Goal: Task Accomplishment & Management: Manage account settings

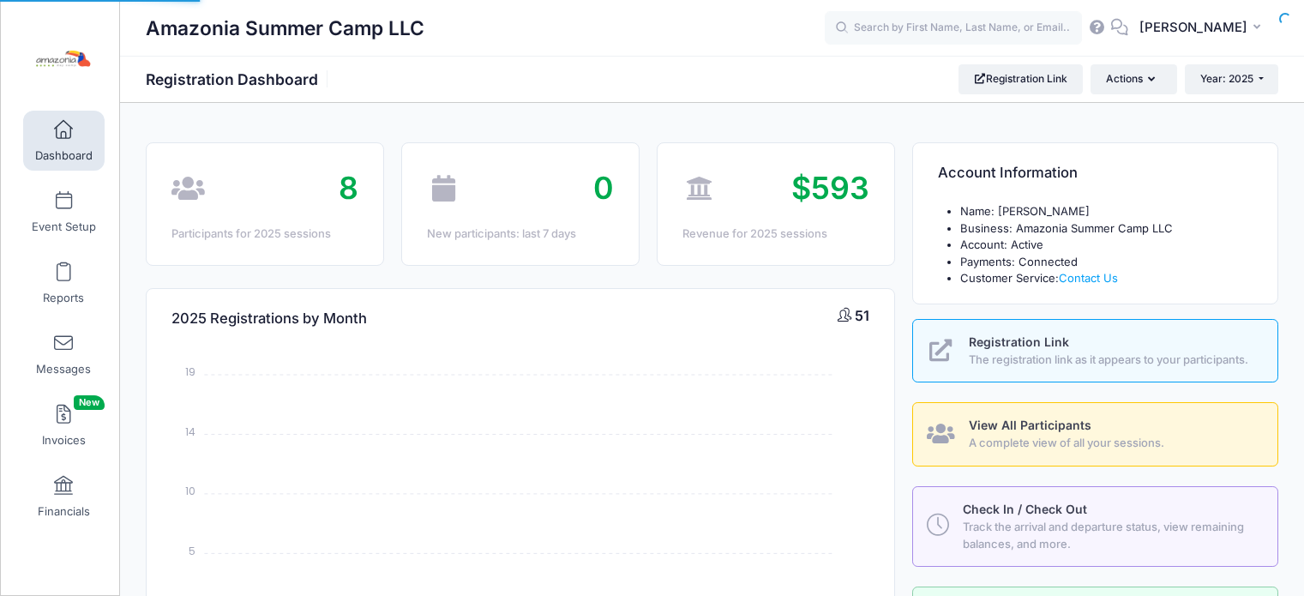
select select
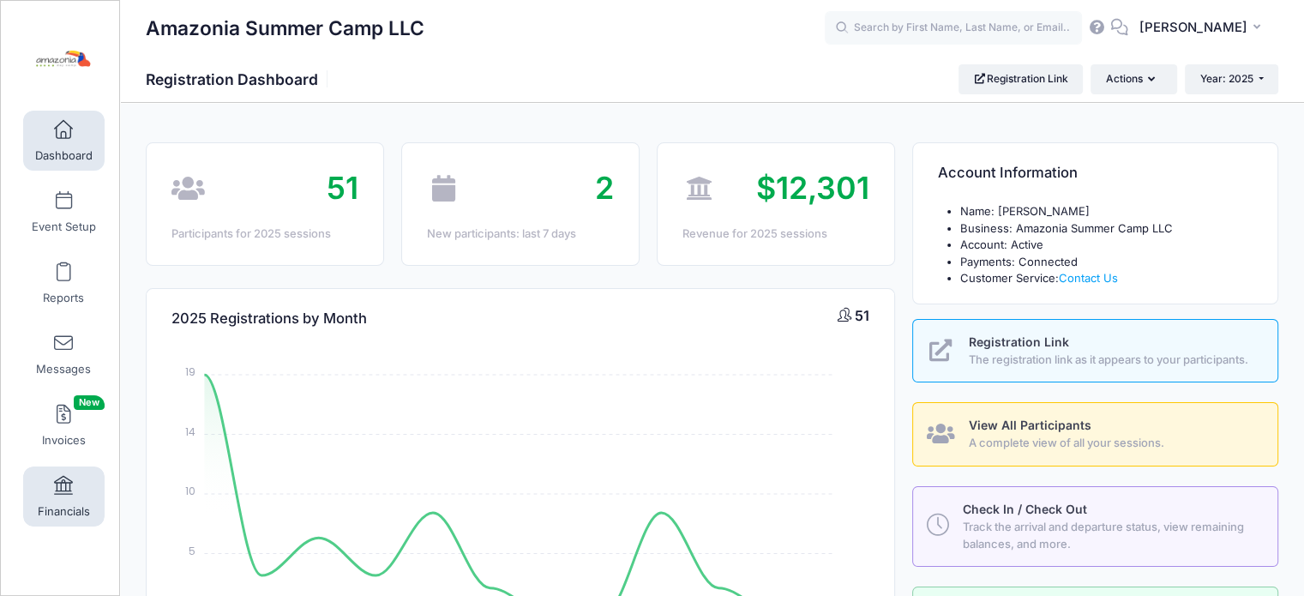
click at [45, 489] on link "Financials" at bounding box center [63, 496] width 81 height 60
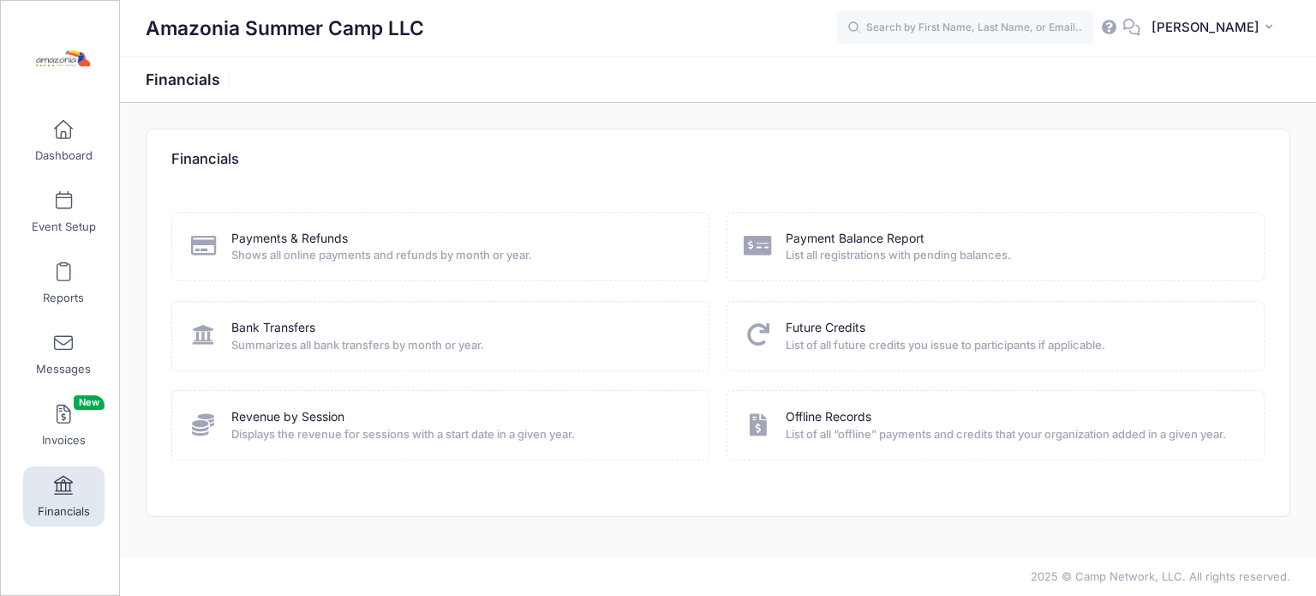
click at [851, 339] on span "List of all future credits you issue to participants if applicable." at bounding box center [1014, 345] width 456 height 17
click at [847, 328] on link "Future Credits" at bounding box center [826, 328] width 80 height 18
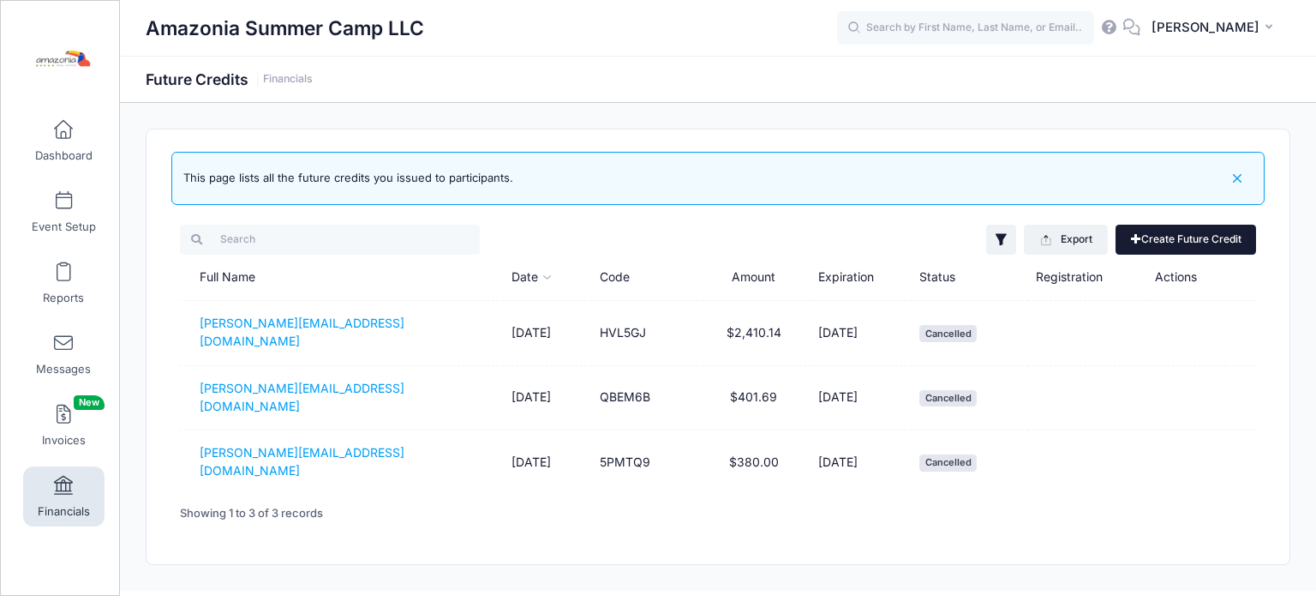
click at [1201, 240] on link "Create Future Credit" at bounding box center [1186, 239] width 141 height 29
type input "0"
type input "[DATE]"
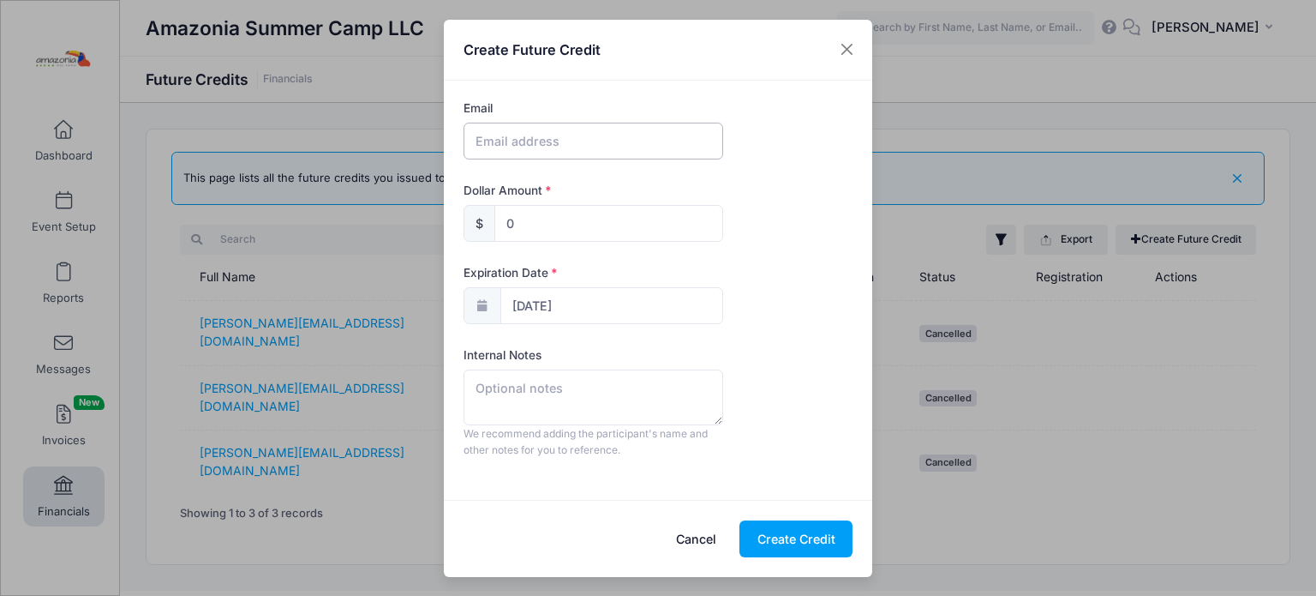
click at [661, 144] on input "text" at bounding box center [594, 141] width 260 height 37
type input "[PERSON_NAME][EMAIL_ADDRESS][DOMAIN_NAME]"
click at [536, 232] on input "0" at bounding box center [608, 223] width 229 height 37
type input "10"
click at [566, 308] on input "10/07/2026" at bounding box center [611, 305] width 223 height 37
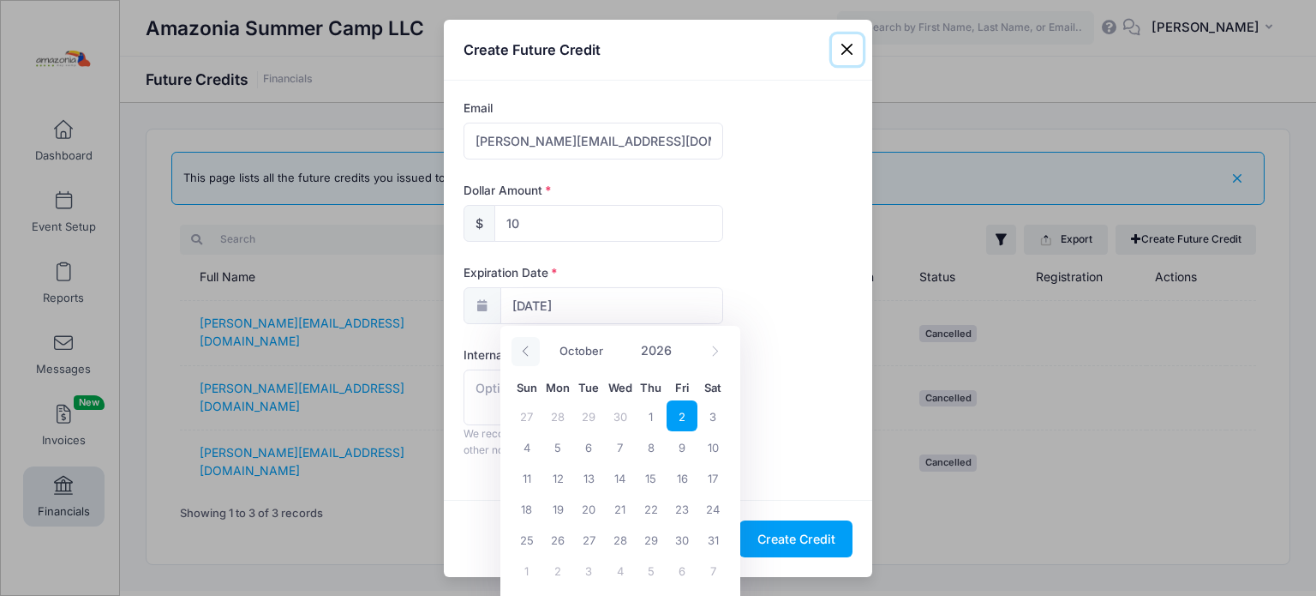
click at [521, 346] on icon at bounding box center [525, 350] width 11 height 11
click at [716, 351] on icon at bounding box center [715, 350] width 11 height 11
select select "9"
click at [680, 353] on span at bounding box center [683, 357] width 12 height 13
type input "2025"
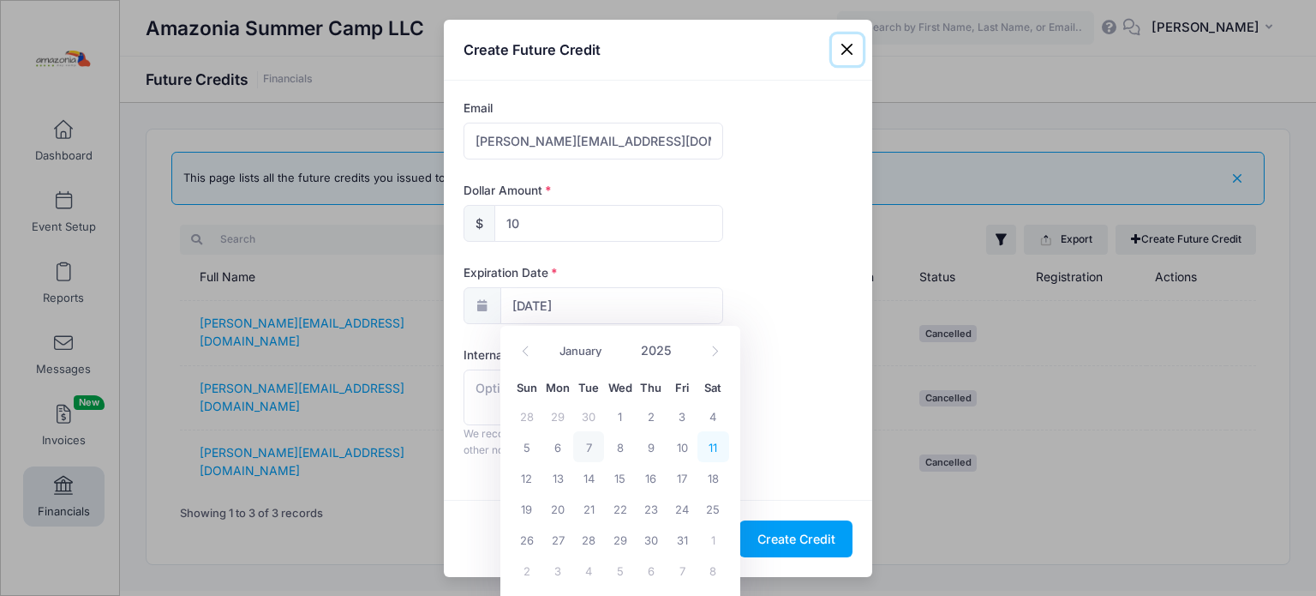
click at [709, 445] on span "11" at bounding box center [713, 446] width 31 height 31
type input "10/11/2025"
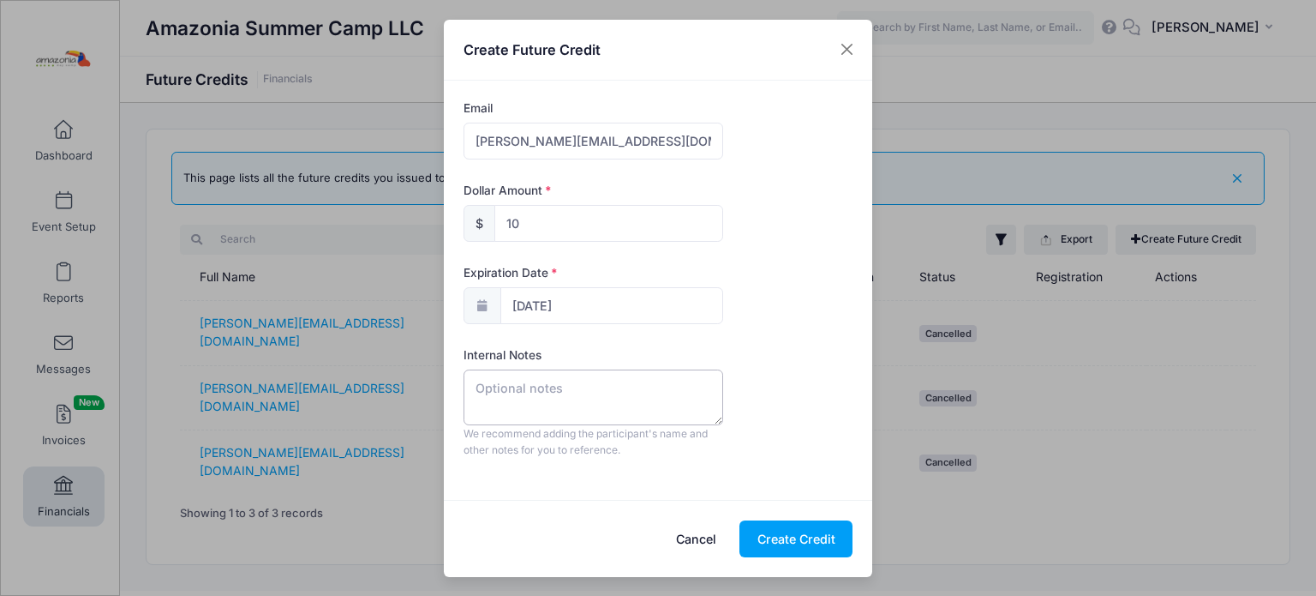
click at [535, 377] on textarea at bounding box center [594, 396] width 260 height 55
drag, startPoint x: 499, startPoint y: 385, endPoint x: 459, endPoint y: 393, distance: 41.2
click at [459, 393] on form "Email monica.ldg80@gmail.com Dollar Amount $ 10 Expiration Date 10/11/2025 Inte…" at bounding box center [658, 289] width 406 height 381
click at [476, 383] on textarea "Friends and Family" at bounding box center [594, 396] width 260 height 55
click at [620, 390] on textarea "Friends and Family" at bounding box center [594, 396] width 260 height 55
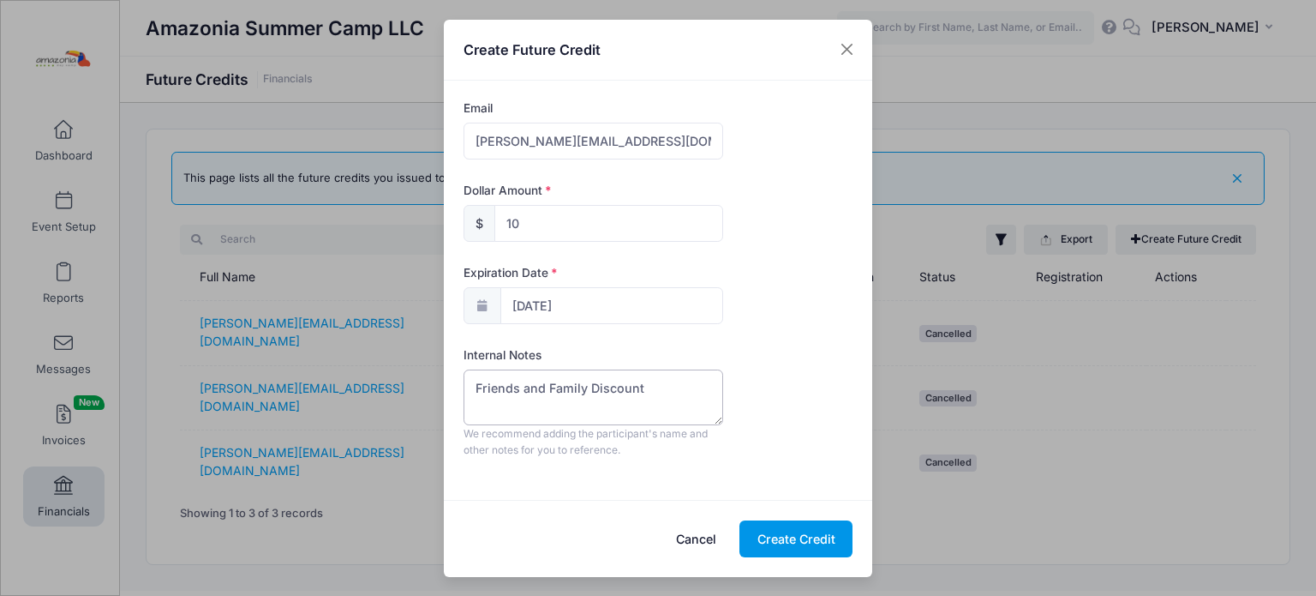
type textarea "Friends and Family Discount"
click at [758, 530] on button "Create Credit" at bounding box center [796, 538] width 113 height 37
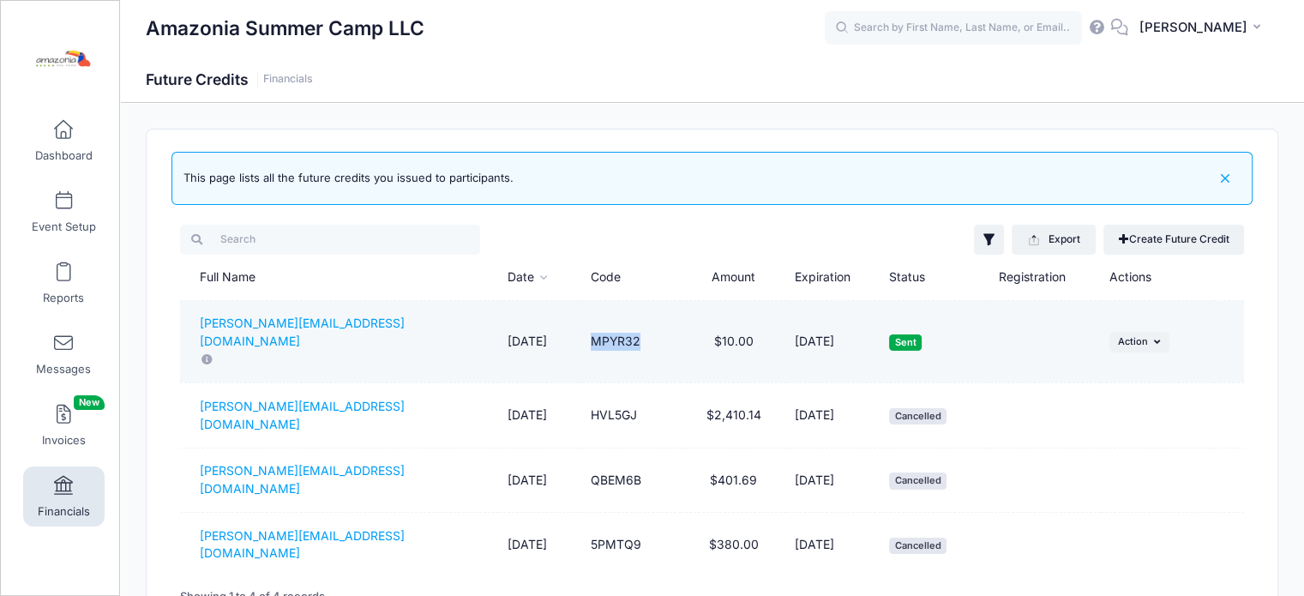
drag, startPoint x: 668, startPoint y: 323, endPoint x: 620, endPoint y: 321, distance: 48.9
click at [620, 321] on td "MPYR32" at bounding box center [631, 342] width 99 height 82
copy td "MPYR32"
click at [1169, 332] on button "... Action" at bounding box center [1139, 342] width 60 height 21
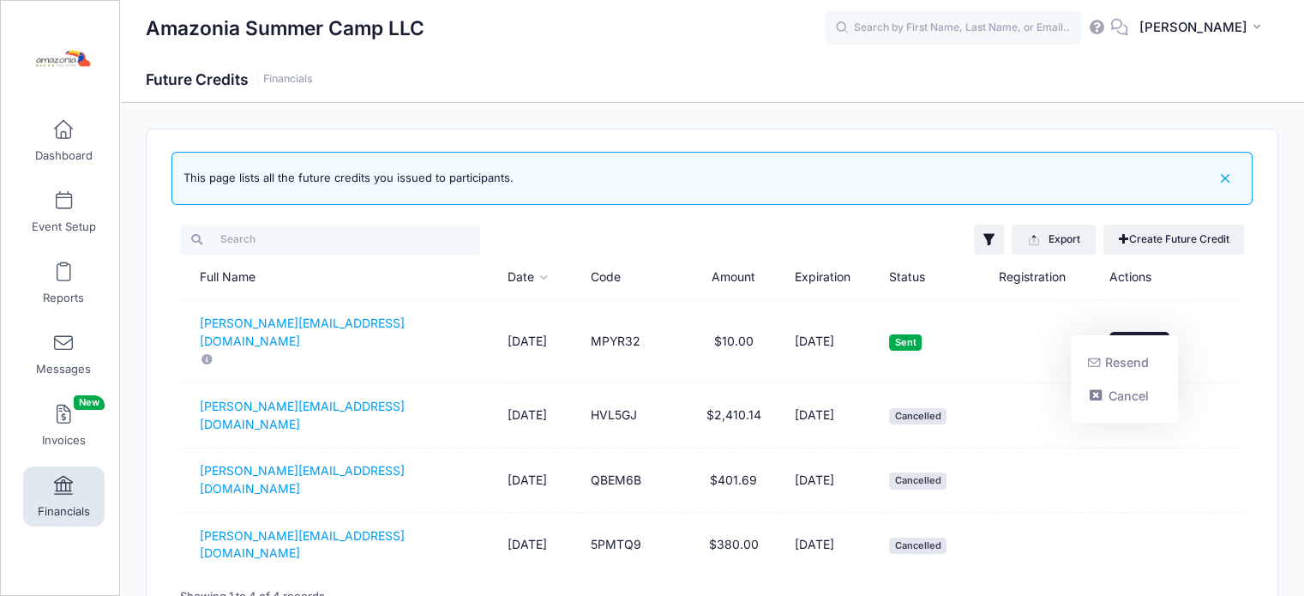
click at [1273, 420] on div "This page lists all the future credits you issued to participants. Filter Optio…" at bounding box center [712, 387] width 1130 height 517
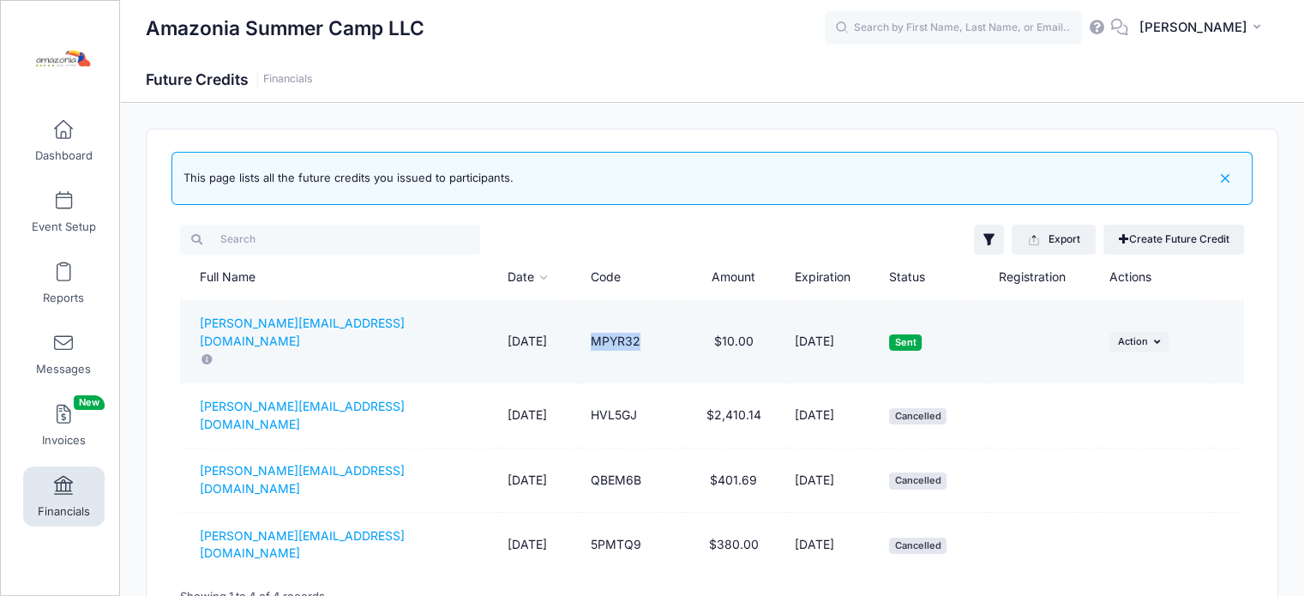
drag, startPoint x: 675, startPoint y: 318, endPoint x: 620, endPoint y: 321, distance: 55.0
click at [620, 321] on td "MPYR32" at bounding box center [631, 342] width 99 height 82
copy td "MPYR32"
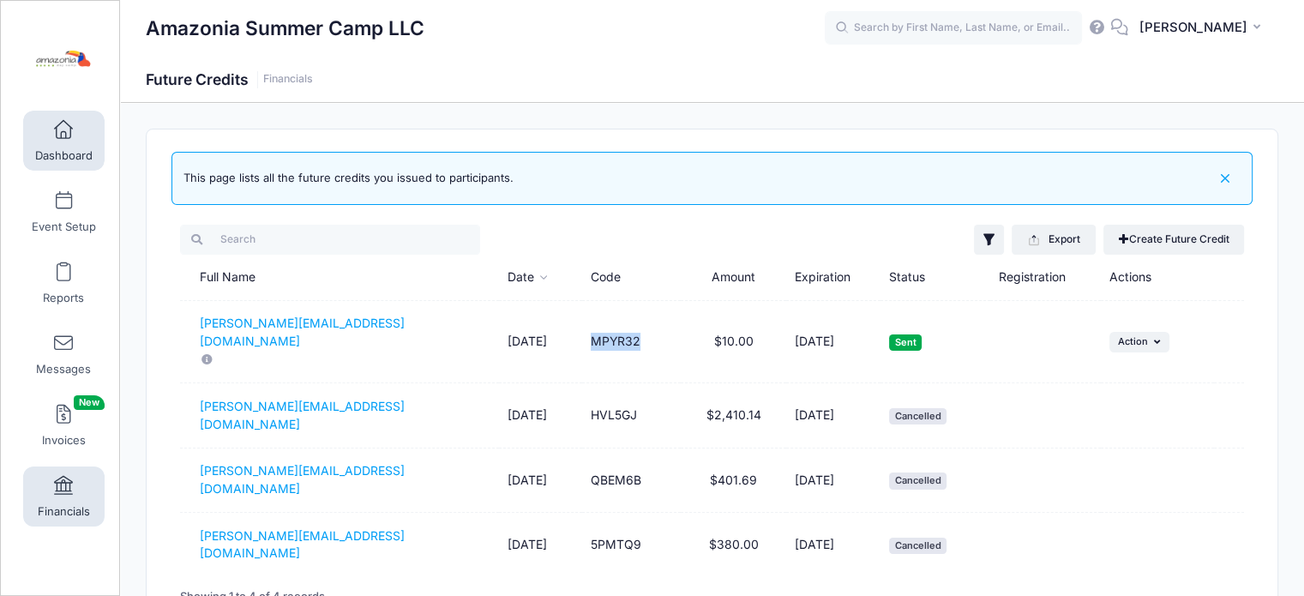
click at [78, 141] on link "Dashboard" at bounding box center [63, 141] width 81 height 60
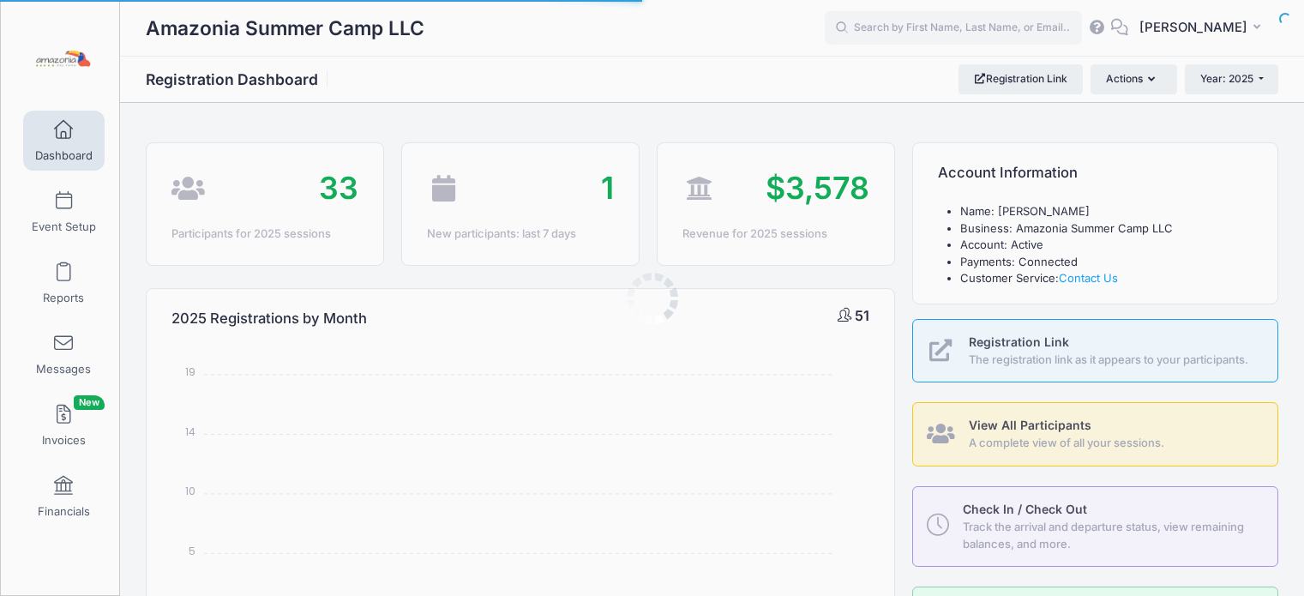
select select
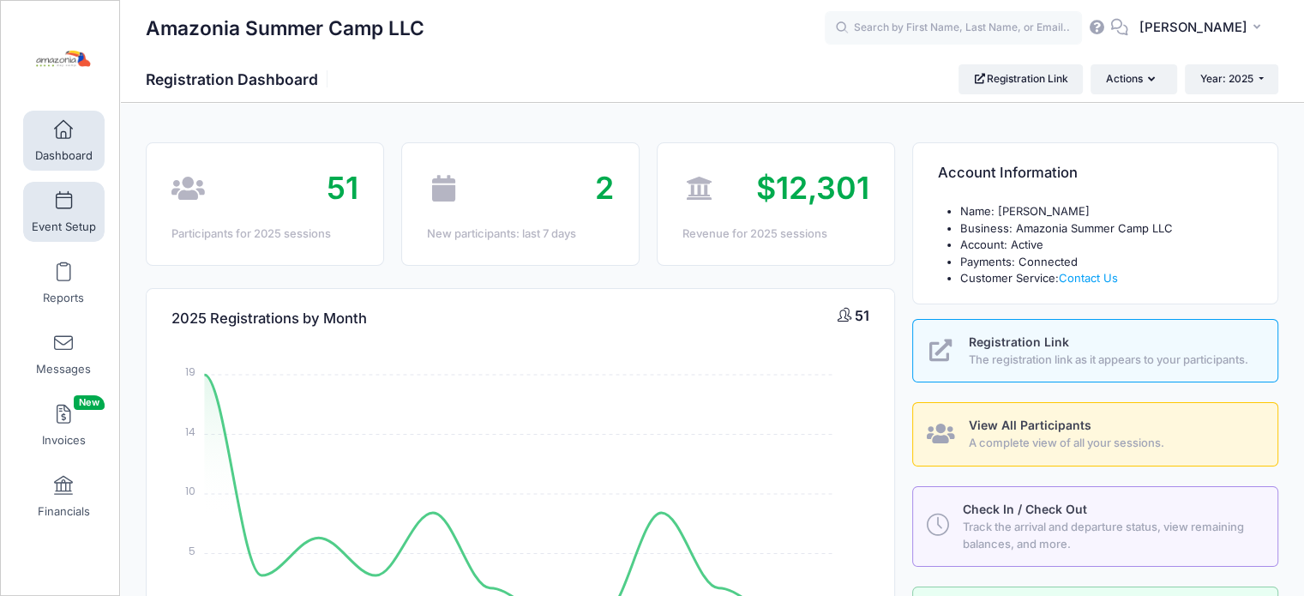
click at [69, 212] on link "Event Setup" at bounding box center [63, 212] width 81 height 60
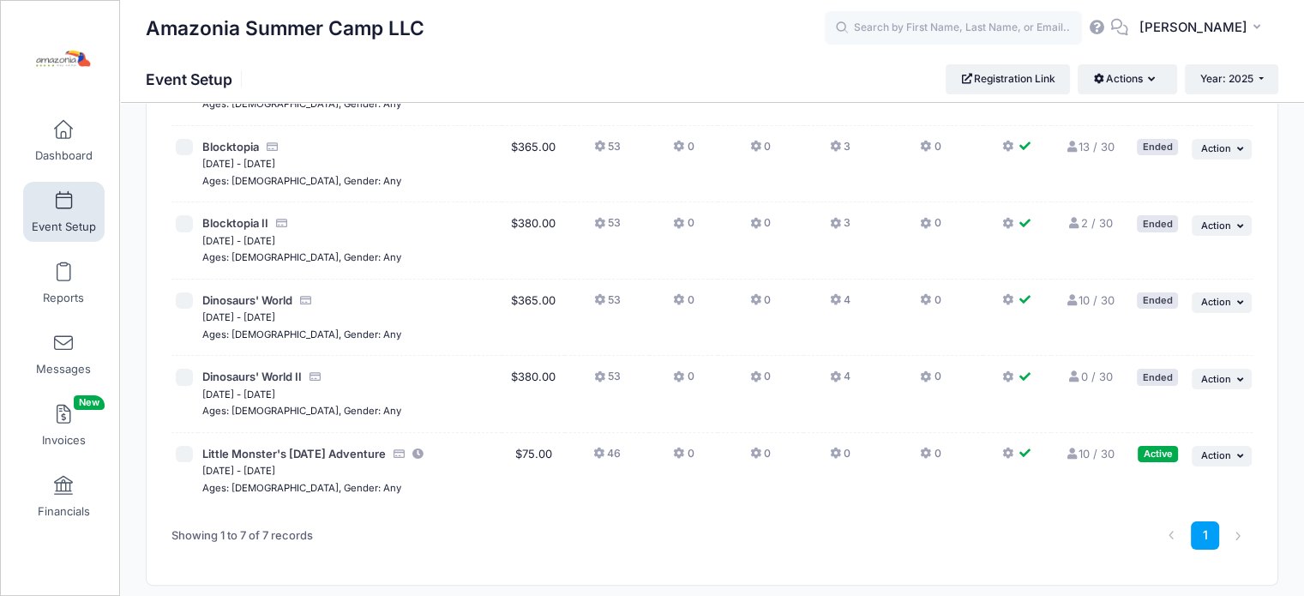
scroll to position [255, 0]
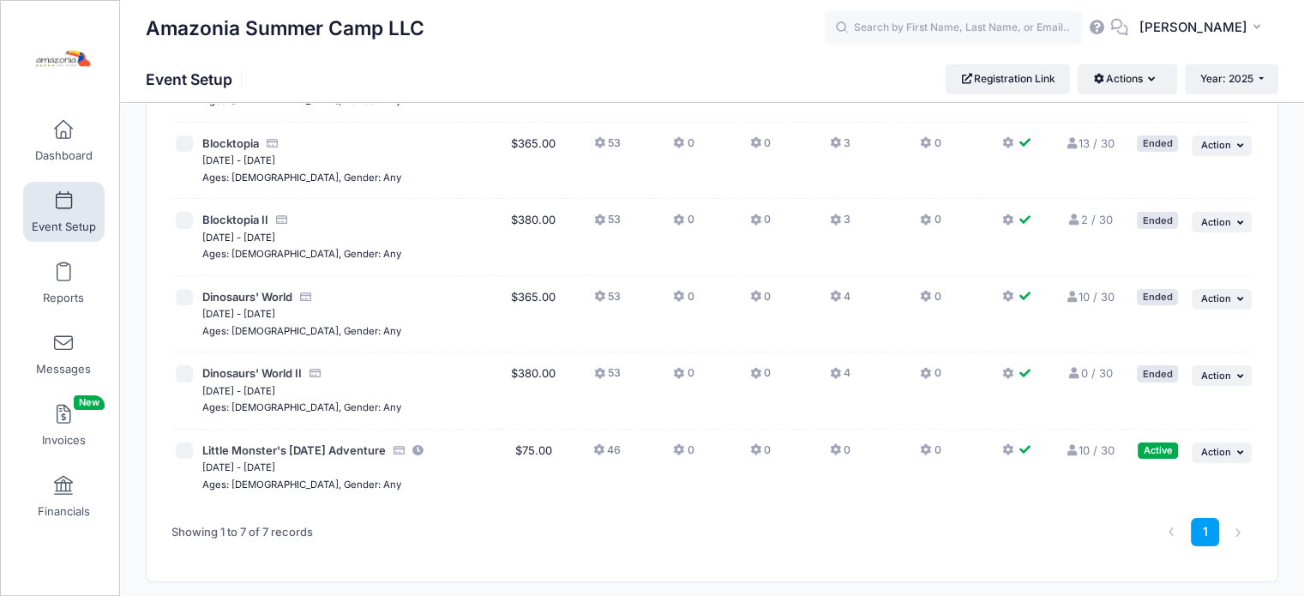
click at [1082, 445] on link "10 / 30 Full" at bounding box center [1089, 450] width 50 height 14
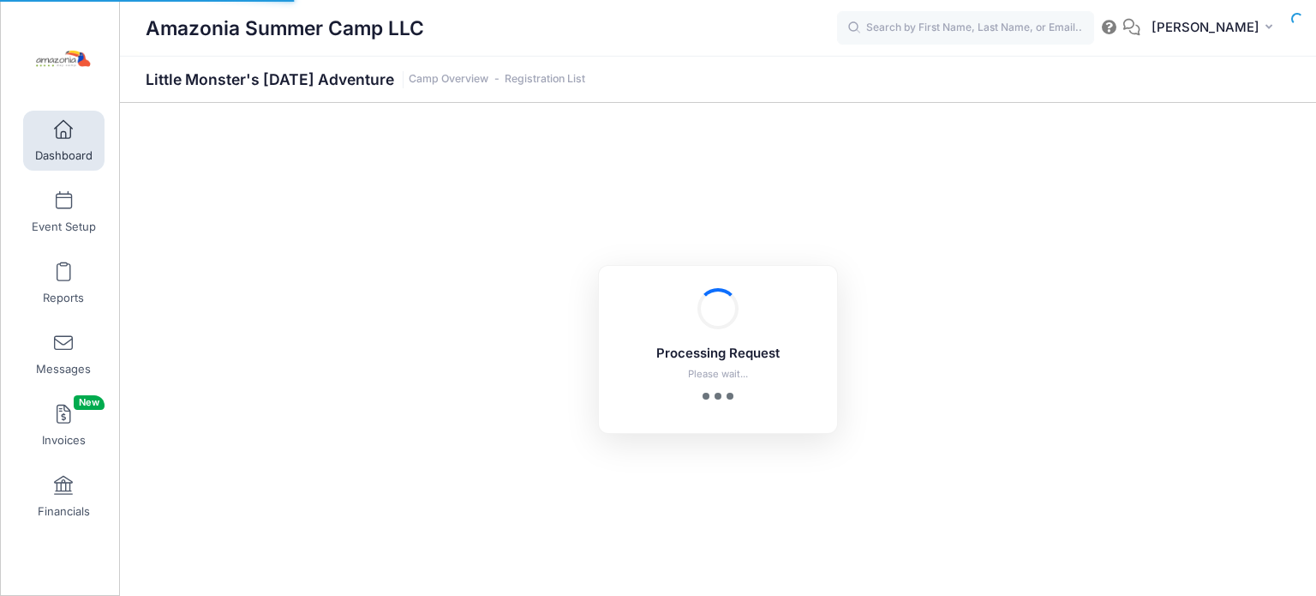
select select "10"
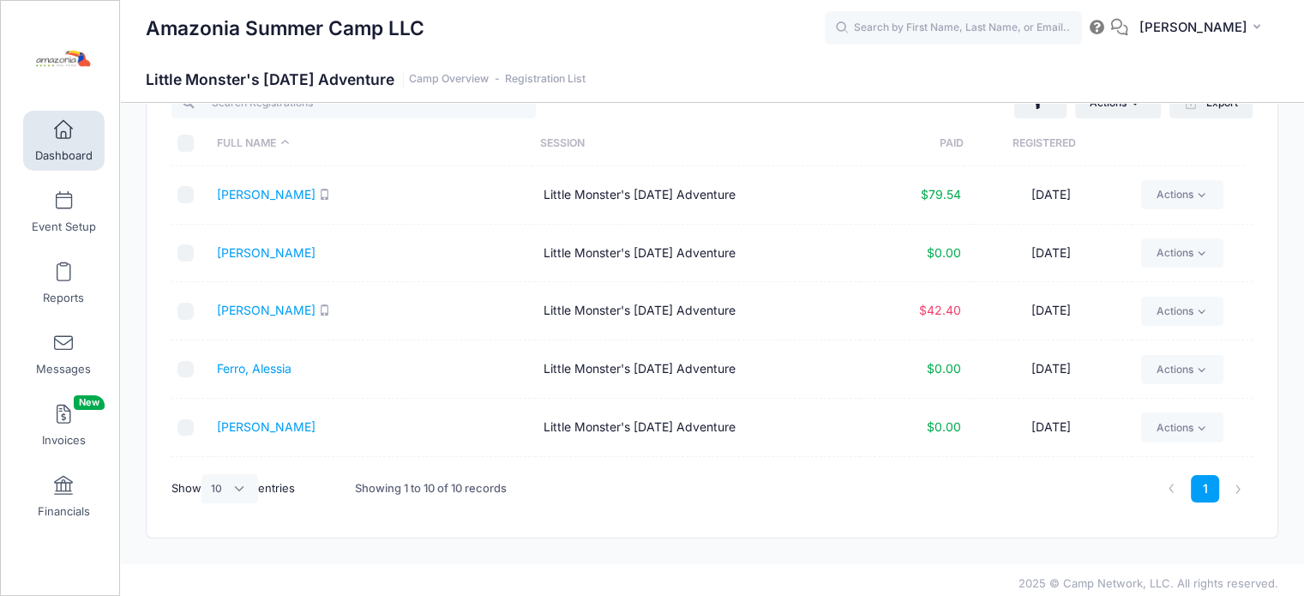
click at [75, 140] on link "Dashboard" at bounding box center [63, 141] width 81 height 60
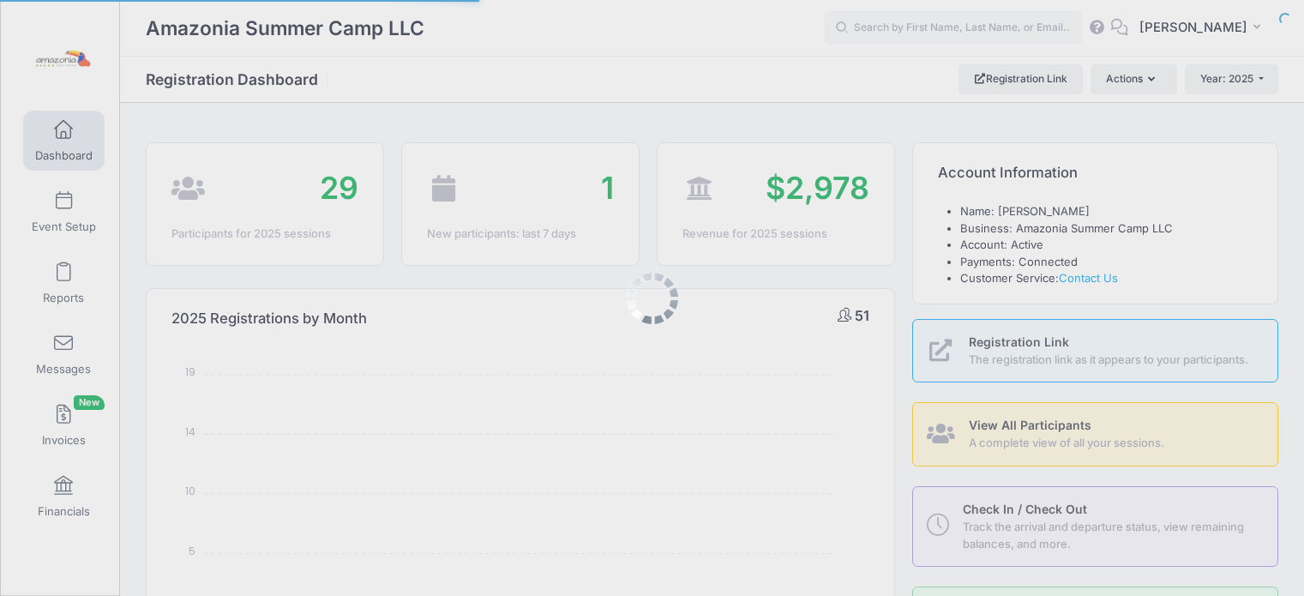
select select
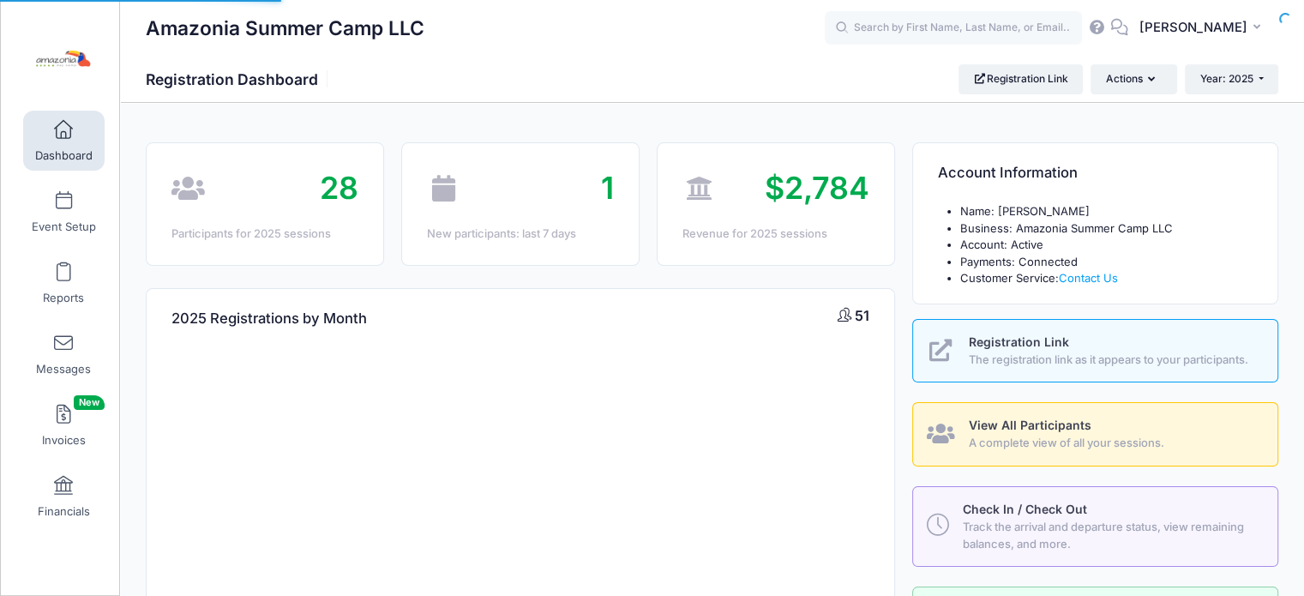
select select
